Goal: Find specific page/section: Find specific page/section

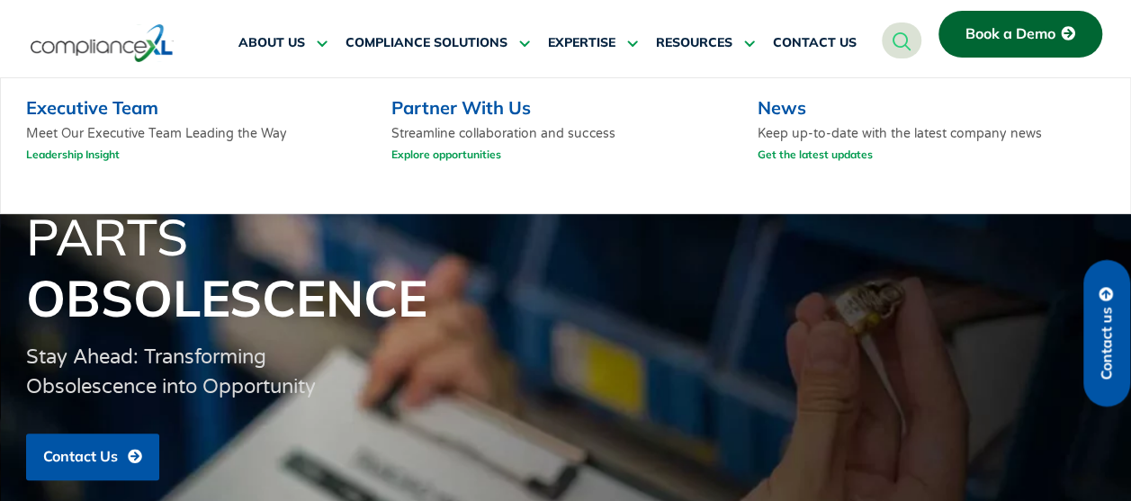
click at [119, 110] on link "Executive Team" at bounding box center [92, 107] width 132 height 22
